Goal: Task Accomplishment & Management: Manage account settings

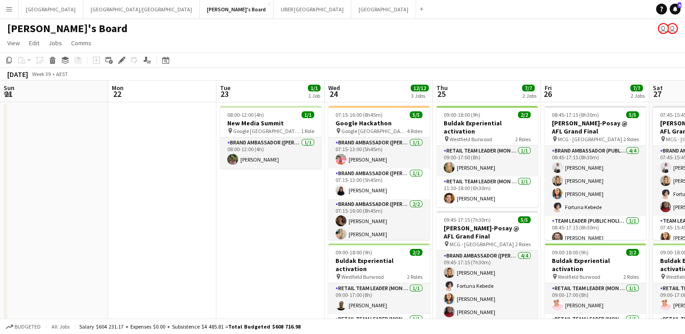
scroll to position [0, 237]
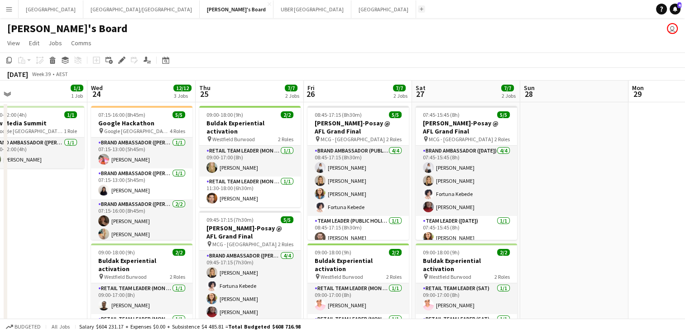
click at [420, 10] on app-icon "Add" at bounding box center [422, 9] width 4 height 4
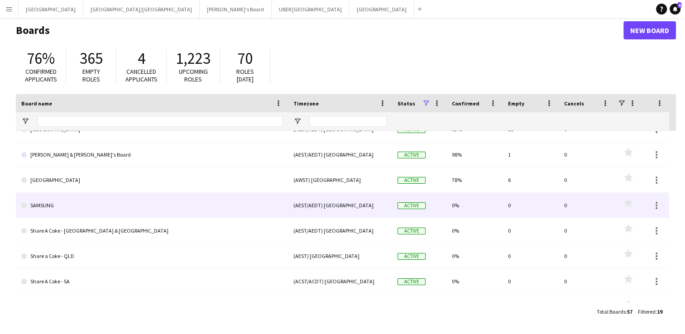
scroll to position [76, 0]
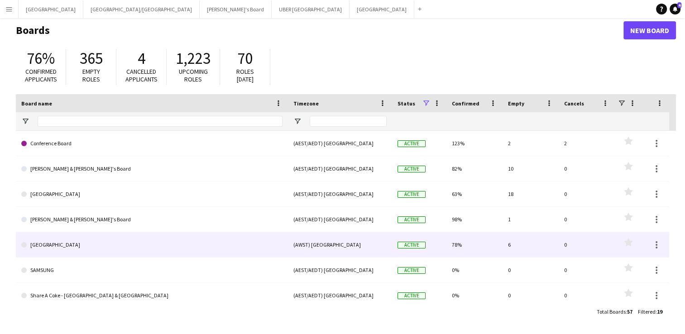
click at [67, 239] on link "[GEOGRAPHIC_DATA]" at bounding box center [151, 244] width 261 height 25
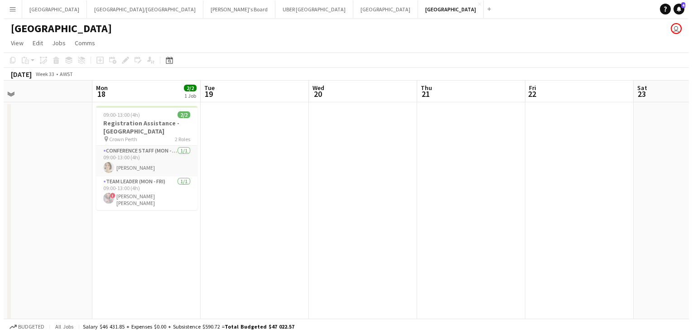
scroll to position [0, 225]
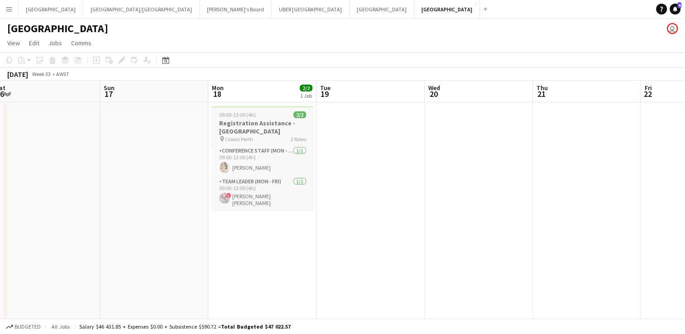
click at [267, 115] on div "09:00-13:00 (4h) 2/2" at bounding box center [262, 114] width 101 height 7
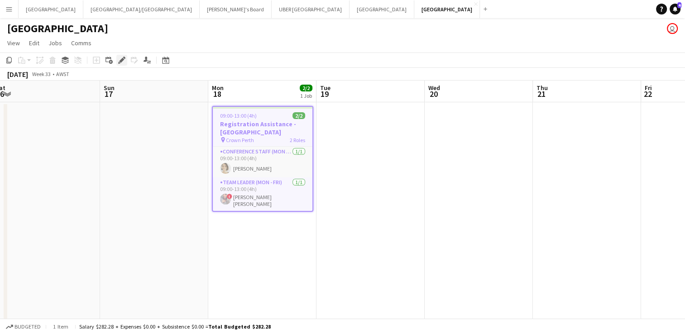
click at [122, 61] on icon at bounding box center [121, 60] width 5 height 5
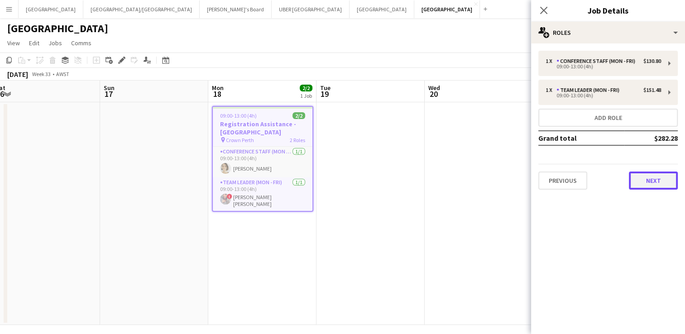
click at [659, 179] on button "Next" at bounding box center [653, 181] width 49 height 18
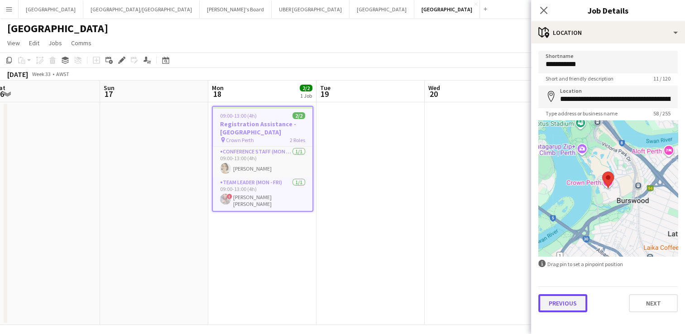
click at [561, 310] on button "Previous" at bounding box center [562, 303] width 49 height 18
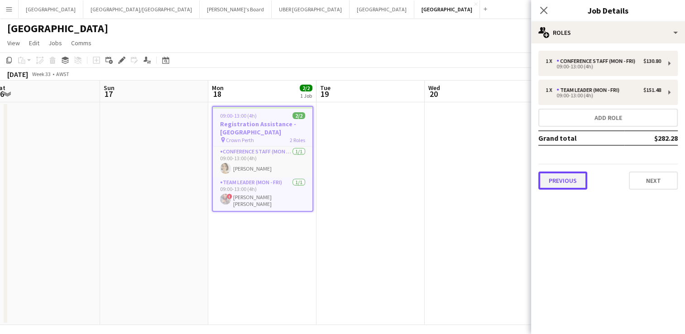
click at [564, 177] on button "Previous" at bounding box center [562, 181] width 49 height 18
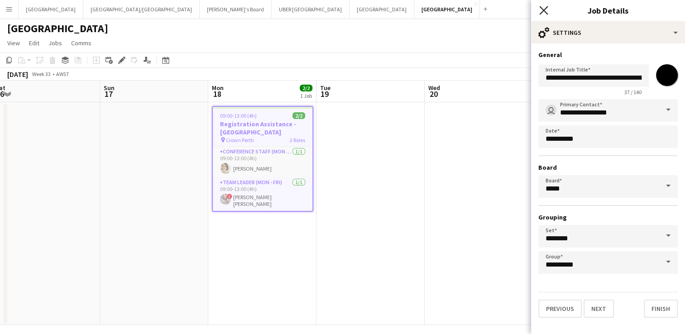
click at [542, 8] on icon "Close pop-in" at bounding box center [543, 10] width 9 height 9
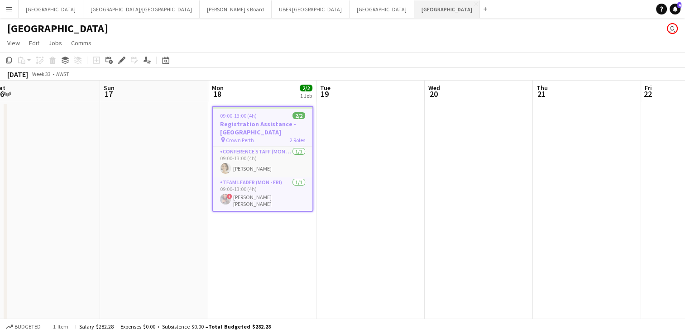
click at [414, 6] on button "Perth Close" at bounding box center [447, 9] width 66 height 18
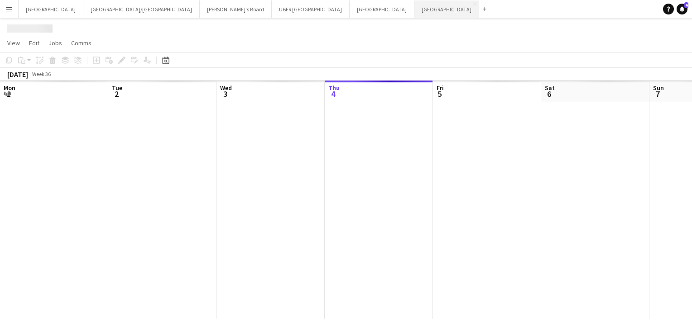
scroll to position [0, 216]
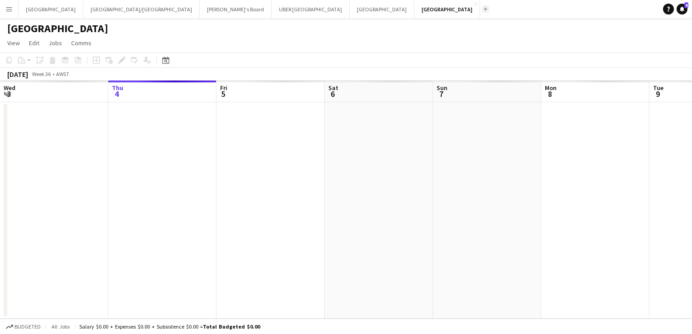
click at [483, 9] on app-icon "Add" at bounding box center [485, 9] width 4 height 4
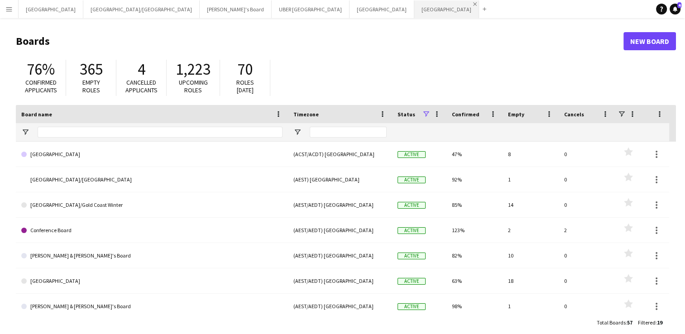
click at [473, 4] on app-icon "Close" at bounding box center [475, 4] width 4 height 4
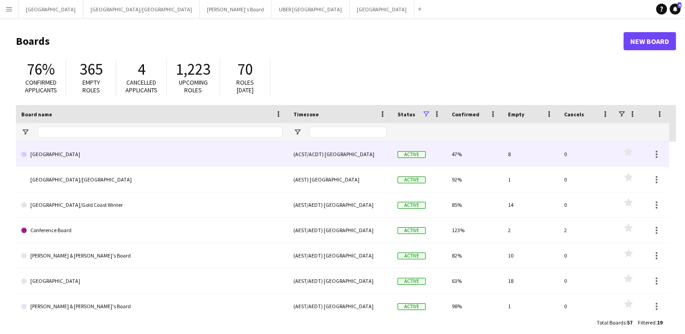
click at [50, 152] on link "[GEOGRAPHIC_DATA]" at bounding box center [151, 154] width 261 height 25
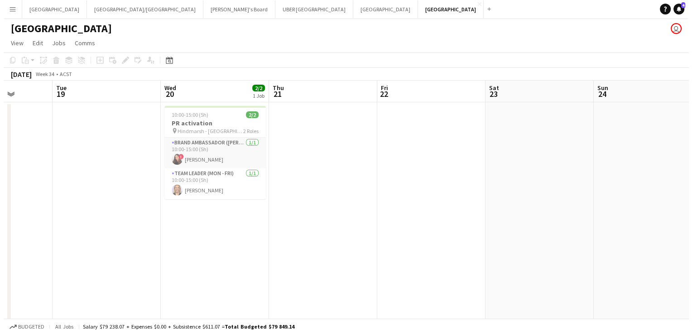
scroll to position [0, 393]
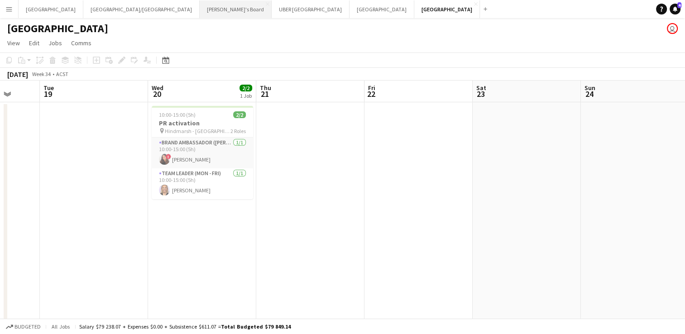
click at [200, 11] on button "Tennille's Board Close" at bounding box center [236, 9] width 72 height 18
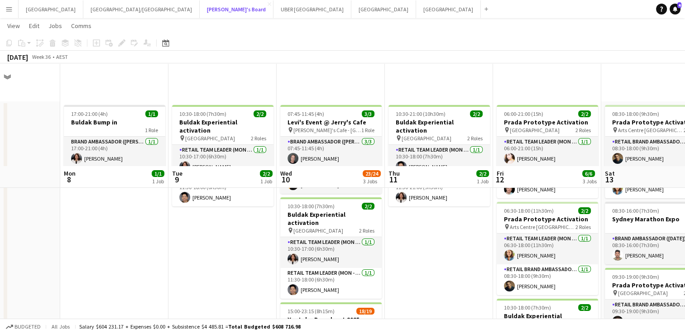
scroll to position [167, 0]
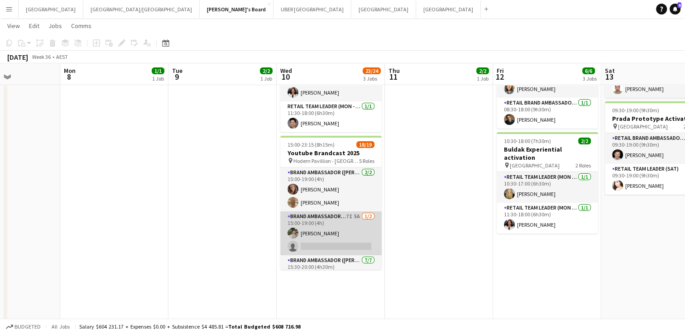
click at [326, 229] on app-card-role "Brand Ambassador (Mon - Fri) 7I 5A [DATE] 15:00-19:00 (4h) [PERSON_NAME] single…" at bounding box center [330, 233] width 101 height 44
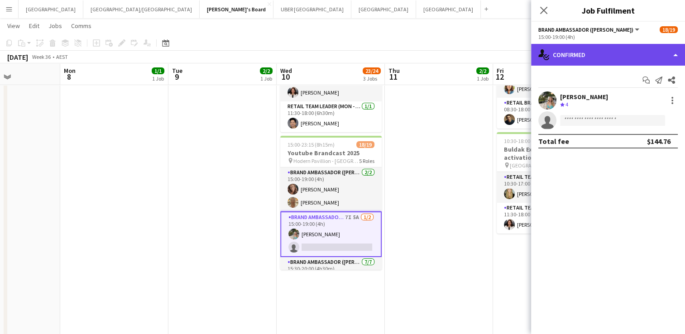
click at [587, 53] on div "single-neutral-actions-check-2 Confirmed" at bounding box center [608, 55] width 154 height 22
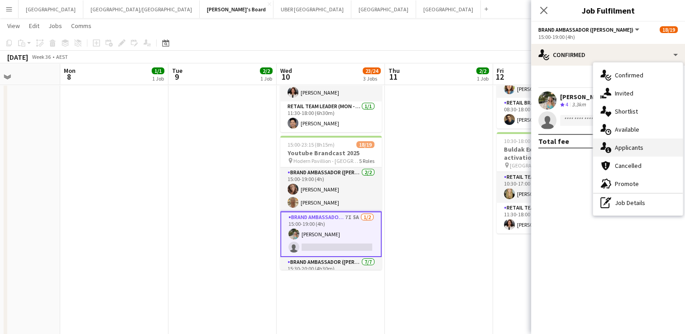
click at [633, 142] on div "single-neutral-actions-information Applicants" at bounding box center [638, 148] width 90 height 18
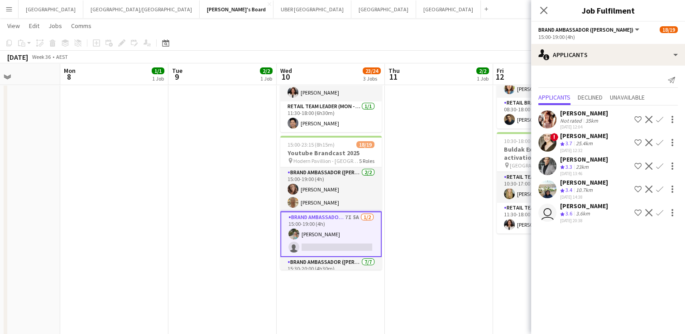
click at [568, 204] on div "[PERSON_NAME]" at bounding box center [584, 206] width 48 height 8
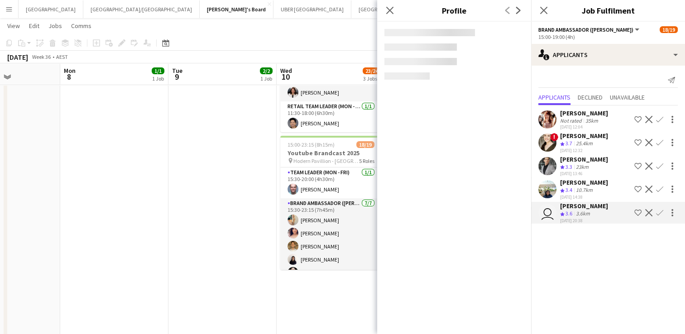
scroll to position [236, 0]
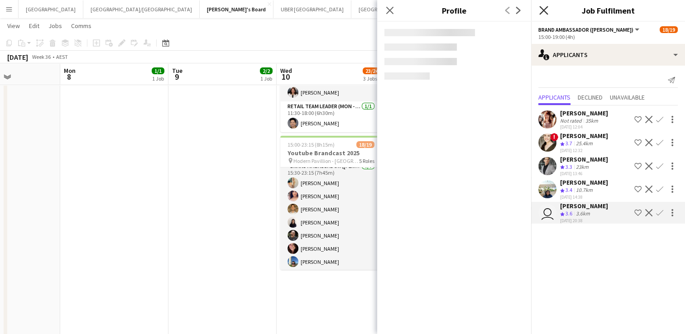
click at [541, 14] on icon "Close pop-in" at bounding box center [543, 10] width 9 height 9
